Goal: Information Seeking & Learning: Check status

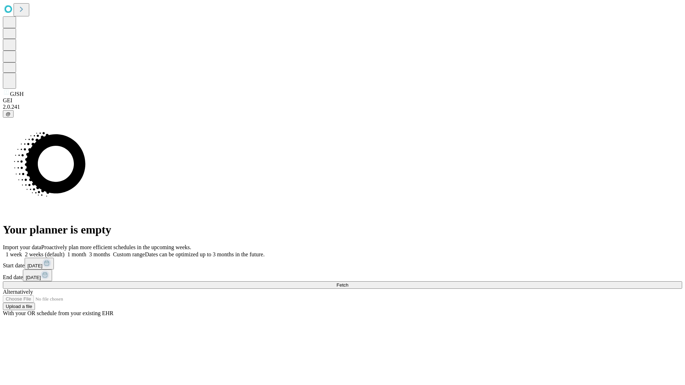
click at [348, 283] on span "Fetch" at bounding box center [342, 285] width 12 height 5
